Goal: Transaction & Acquisition: Obtain resource

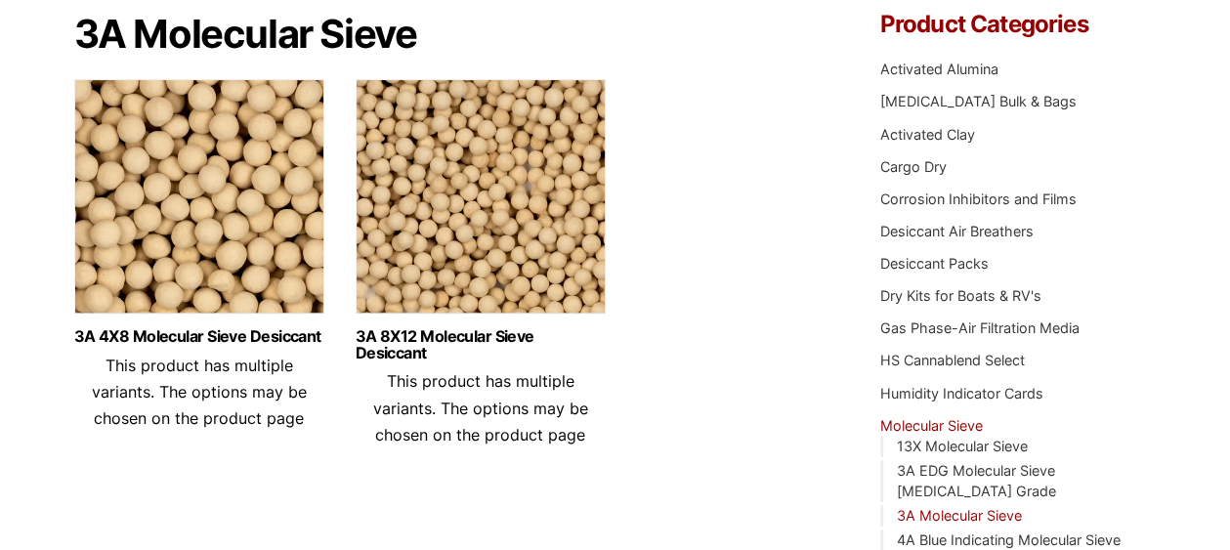
scroll to position [391, 0]
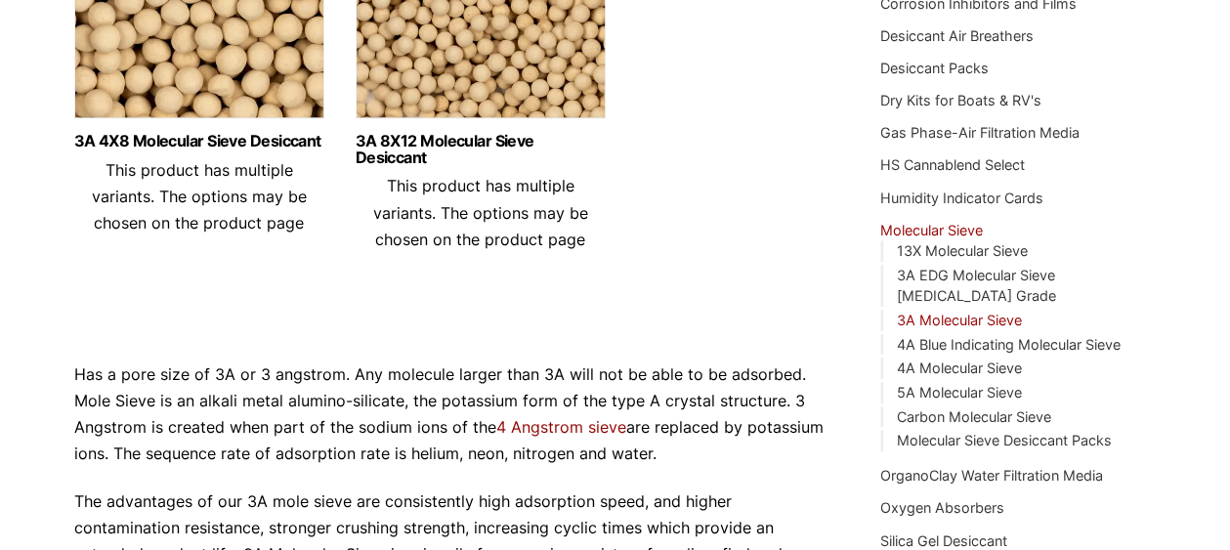
click at [946, 312] on link "3A Molecular Sieve" at bounding box center [959, 320] width 125 height 17
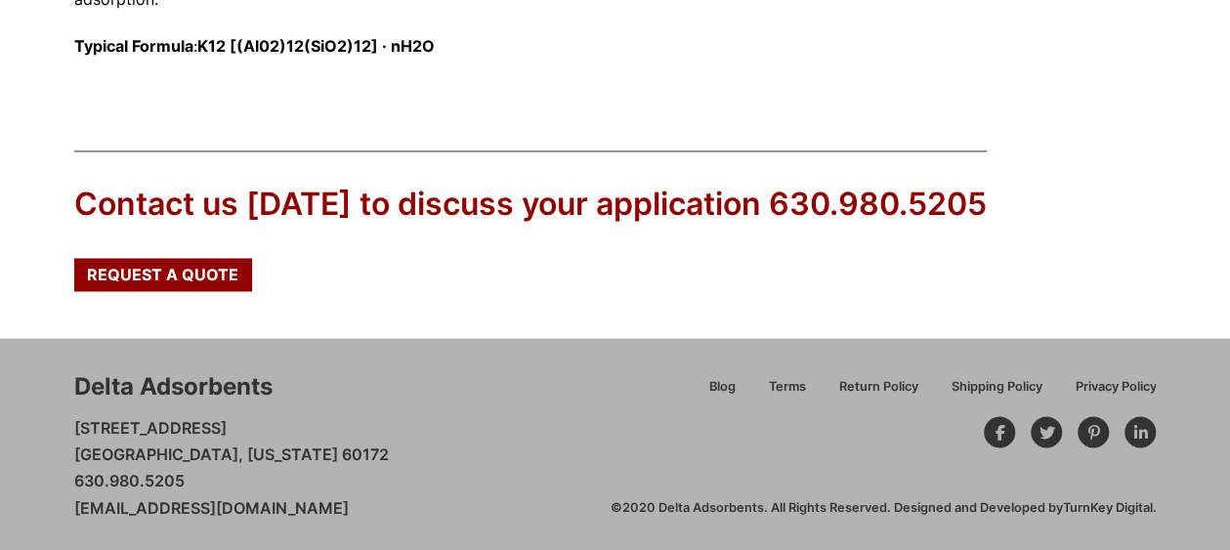
scroll to position [1469, 0]
click at [172, 277] on span "Request a Quote" at bounding box center [162, 274] width 151 height 16
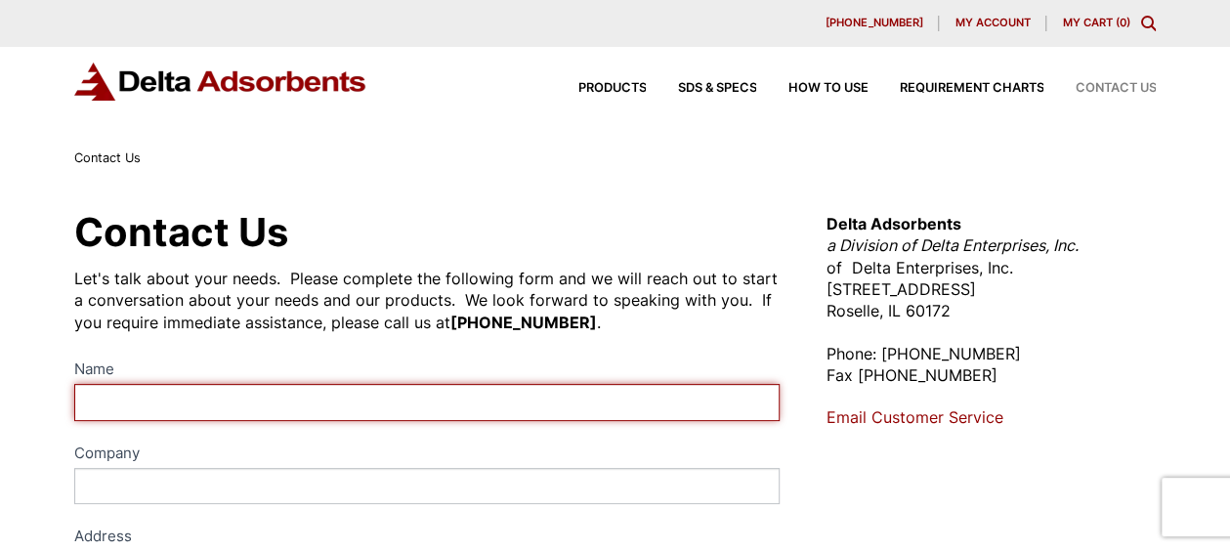
click at [209, 391] on input "Name" at bounding box center [427, 402] width 707 height 36
type input "Brian LaBorn"
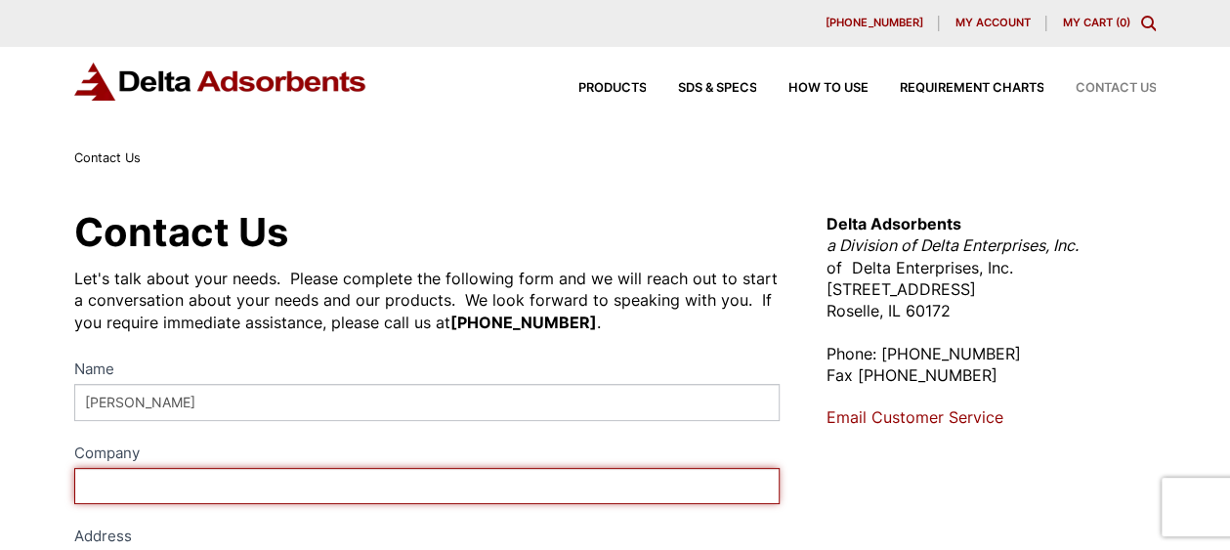
type input "Molding Products"
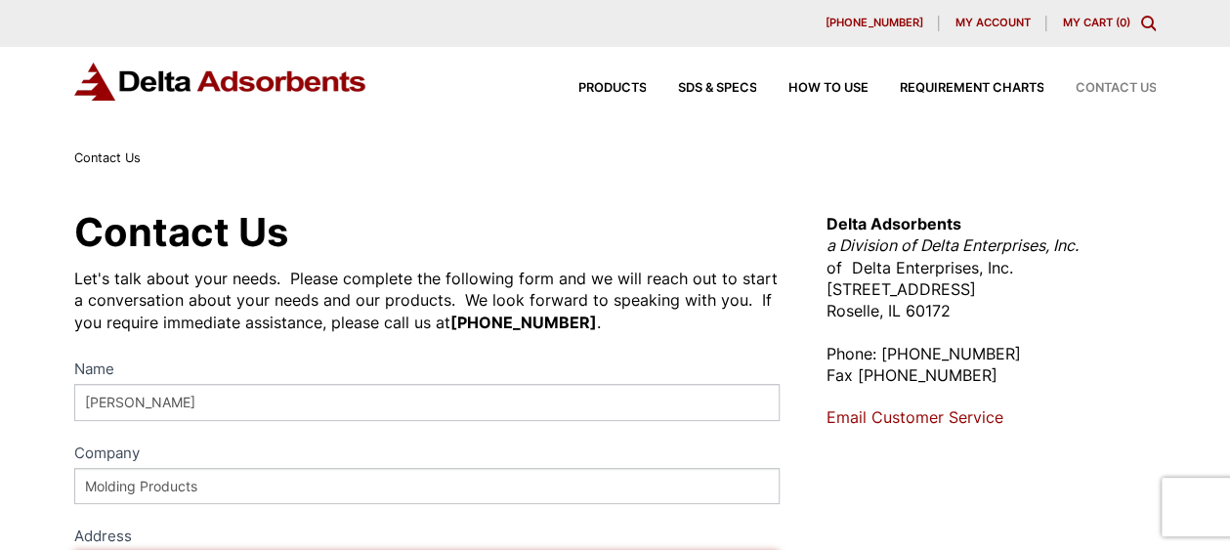
type input "1545 South Olive Street"
type input "SOUTH BEND"
type input "Indiana"
type input "46619"
select select "United States"
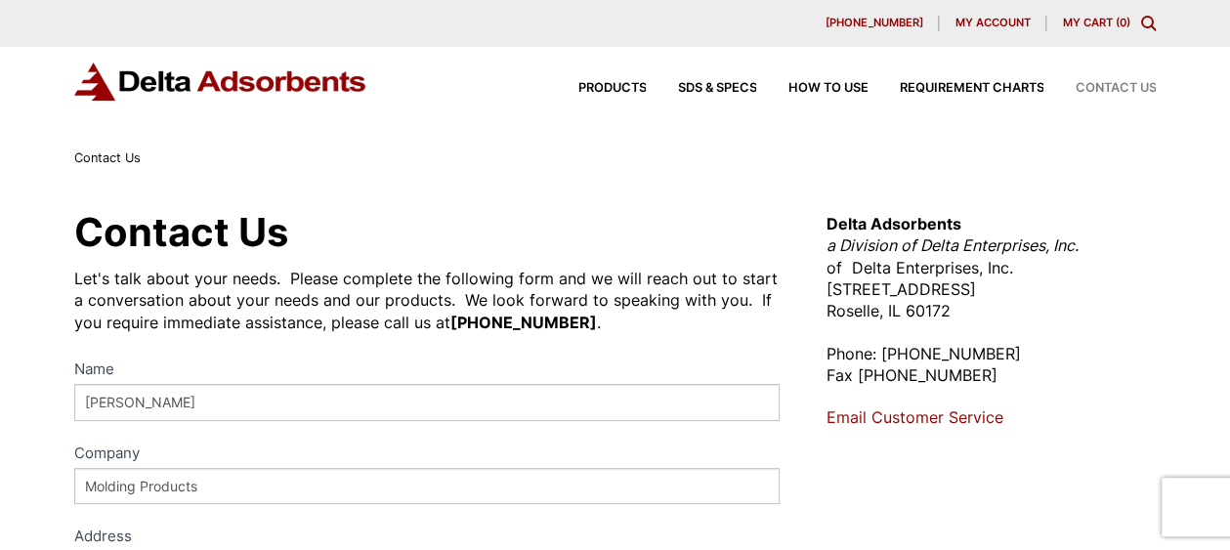
type input "5744045523"
type input "blaborn@molding-products.com"
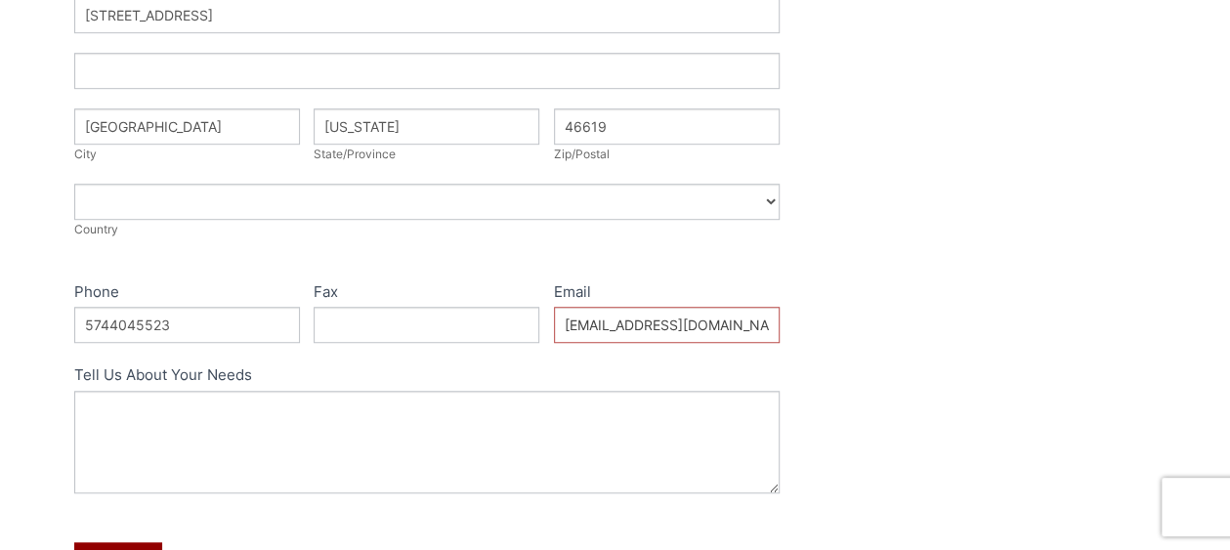
scroll to position [586, 0]
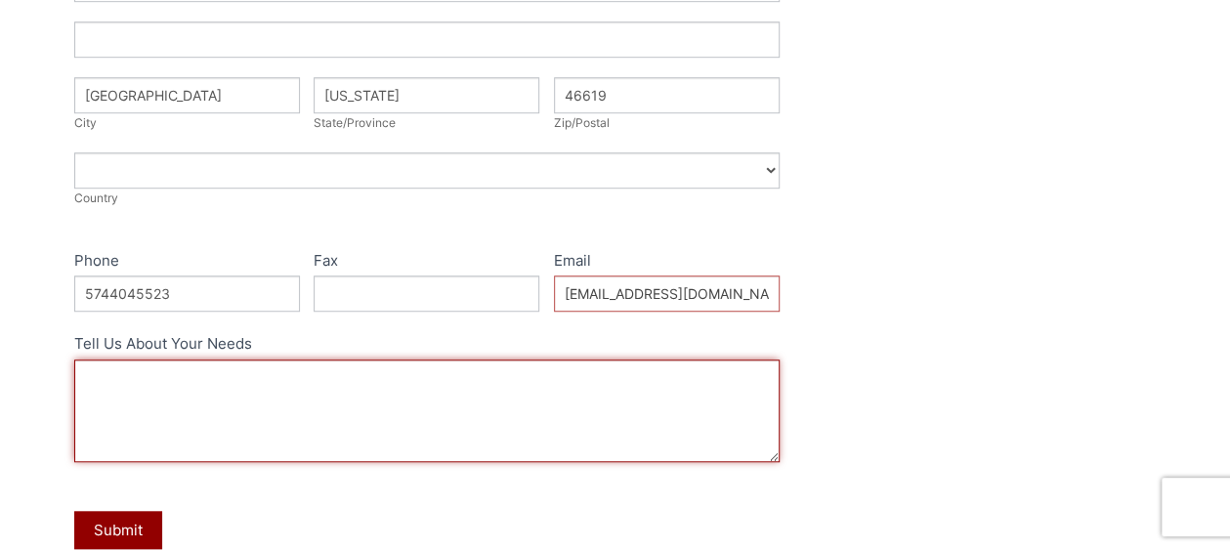
click at [238, 383] on textarea "Tell Us About Your Needs" at bounding box center [427, 411] width 707 height 103
type textarea "i"
click at [691, 376] on textarea "I am seeking a quotation on micronized 3A molecular sieve powder. Can I review …" at bounding box center [427, 411] width 707 height 103
click at [284, 397] on textarea "I am seeking a quotation on micronized 3A molecular sieve powder. Can I review …" at bounding box center [427, 411] width 707 height 103
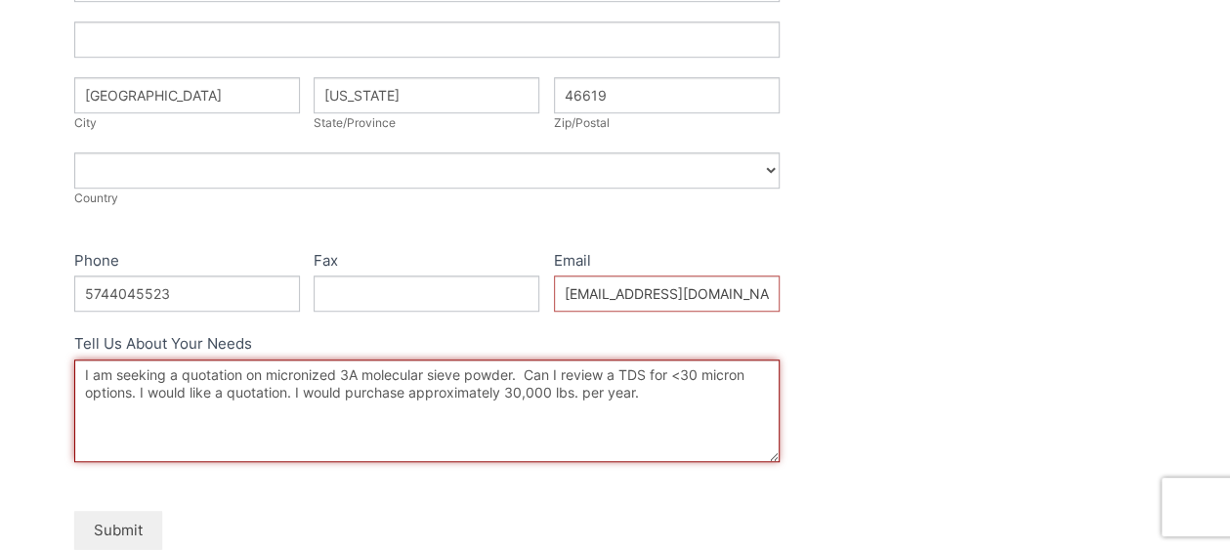
type textarea "I am seeking a quotation on micronized 3A molecular sieve powder. Can I review …"
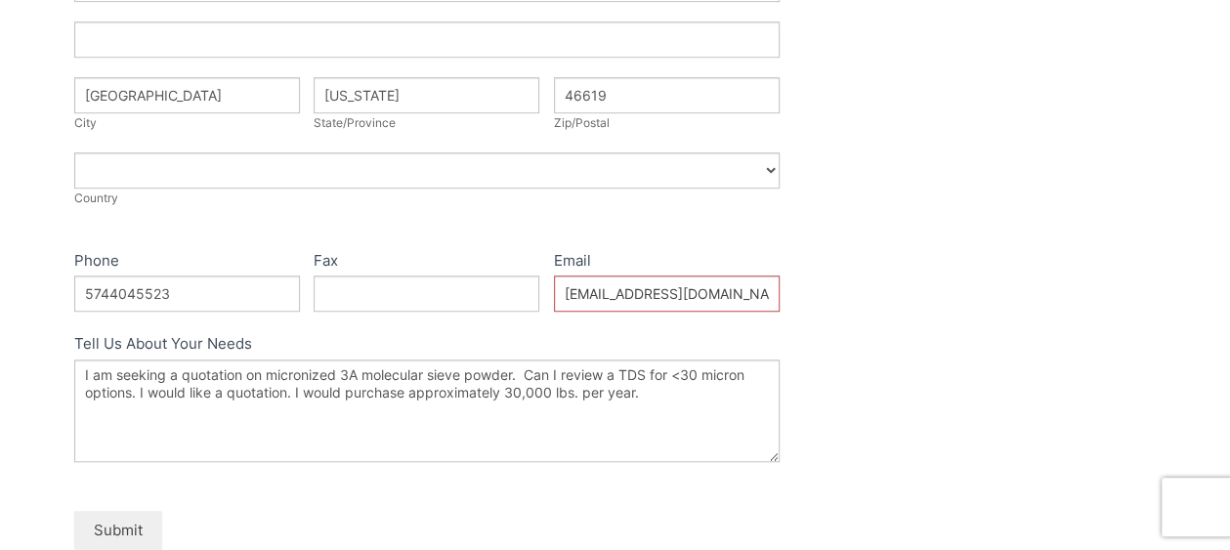
click at [125, 537] on button "Submit" at bounding box center [118, 530] width 88 height 38
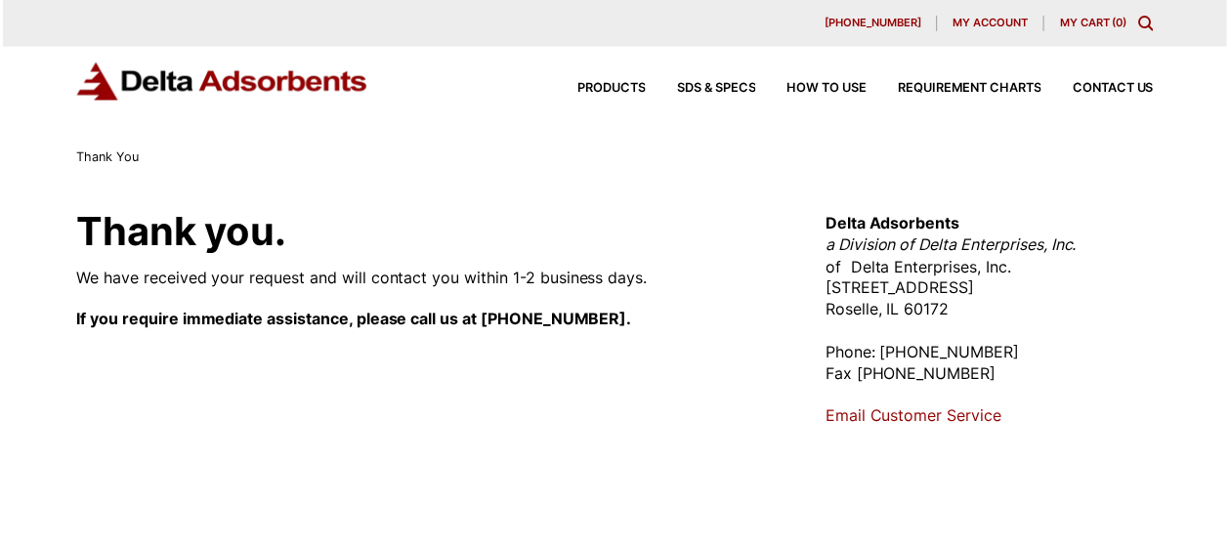
scroll to position [195, 0]
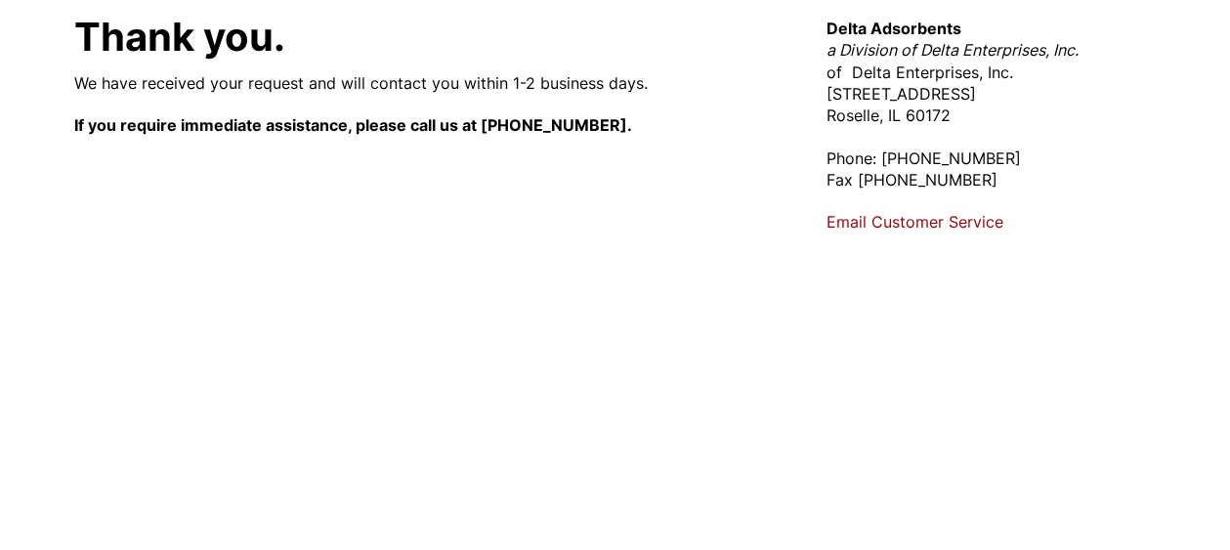
click at [916, 216] on link "Email Customer Service" at bounding box center [915, 222] width 177 height 20
